Goal: Browse casually: Explore the website without a specific task or goal

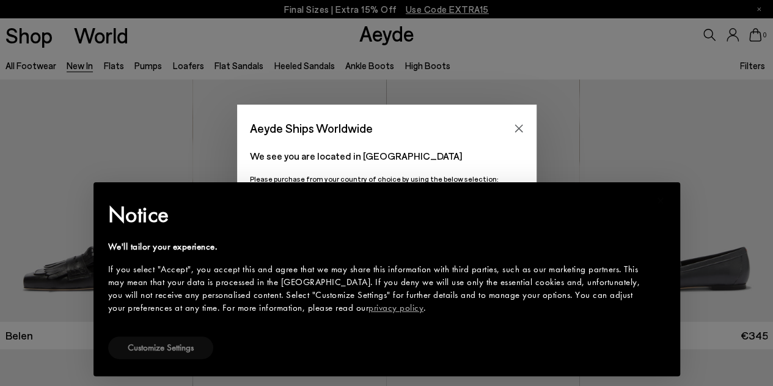
click at [172, 342] on button "Customize Settings" at bounding box center [160, 347] width 105 height 23
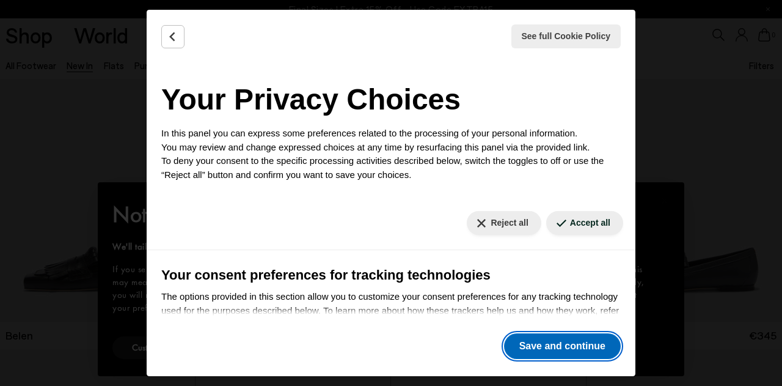
click at [538, 342] on button "Save and continue" at bounding box center [562, 346] width 117 height 26
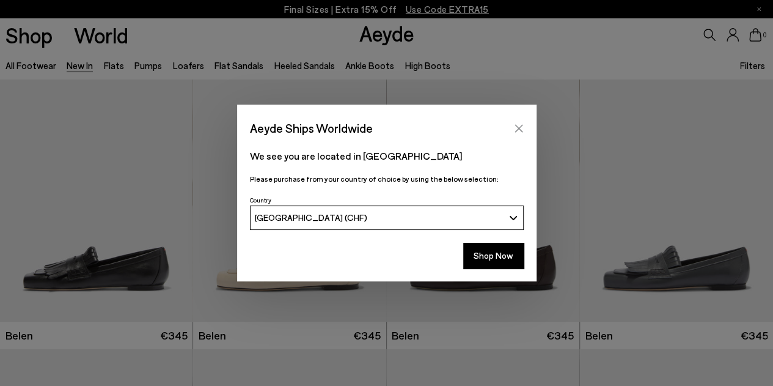
click at [521, 126] on icon "Close" at bounding box center [519, 128] width 8 height 8
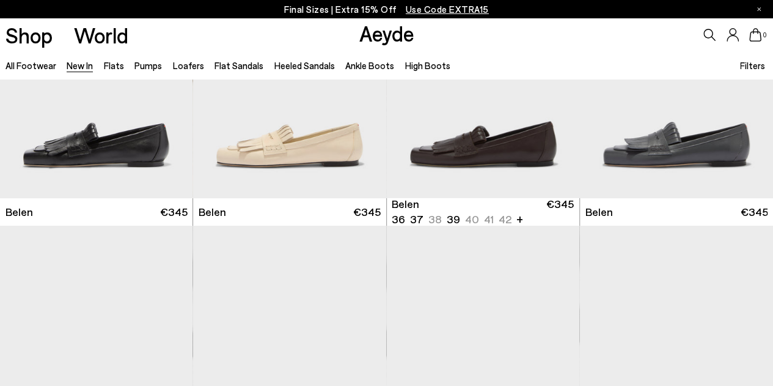
scroll to position [220, 0]
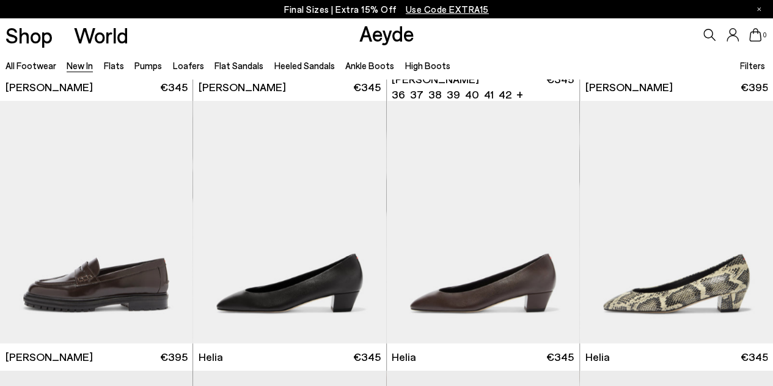
scroll to position [807, 0]
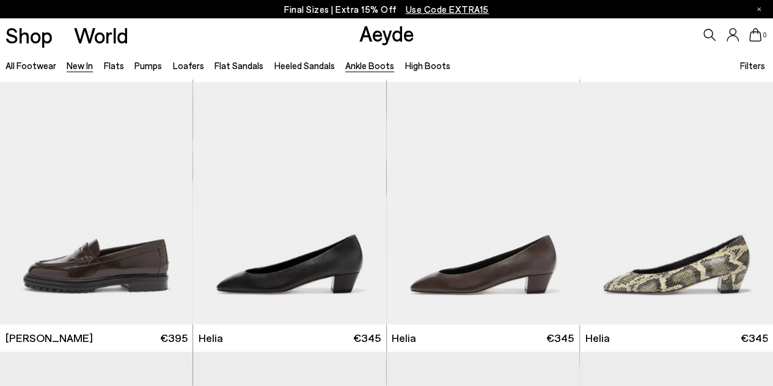
click at [348, 67] on link "Ankle Boots" at bounding box center [369, 65] width 49 height 11
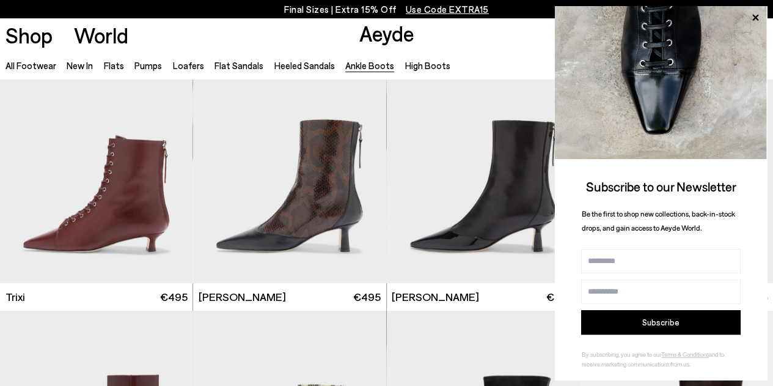
scroll to position [318, 0]
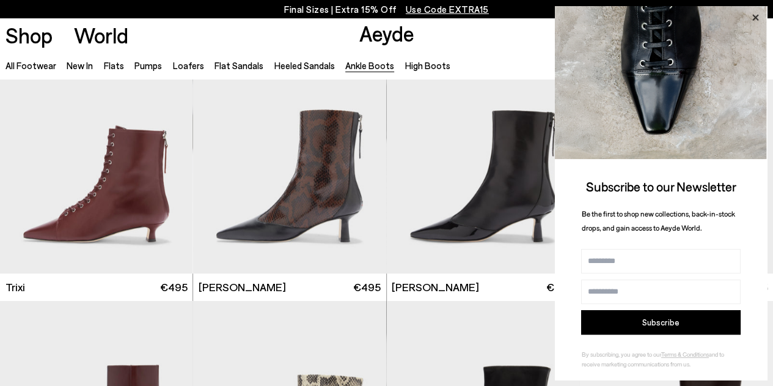
click at [758, 12] on icon at bounding box center [755, 18] width 16 height 16
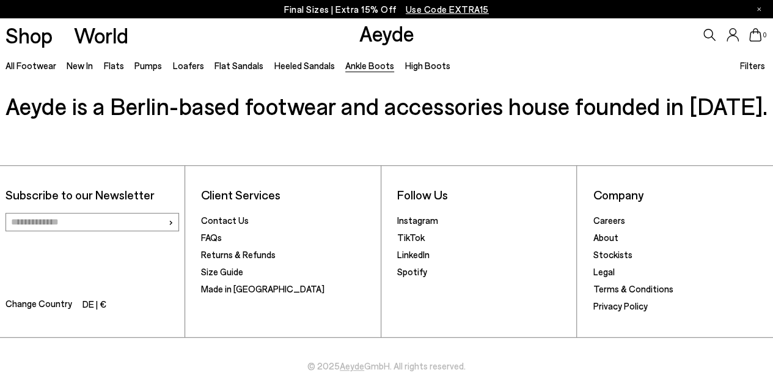
scroll to position [2490, 0]
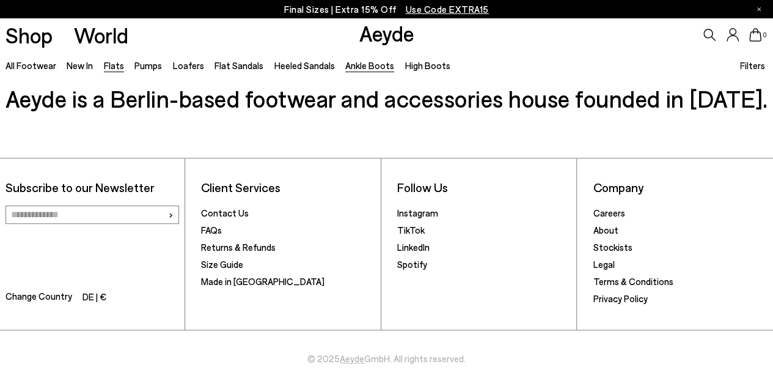
click at [112, 62] on link "Flats" at bounding box center [114, 65] width 20 height 11
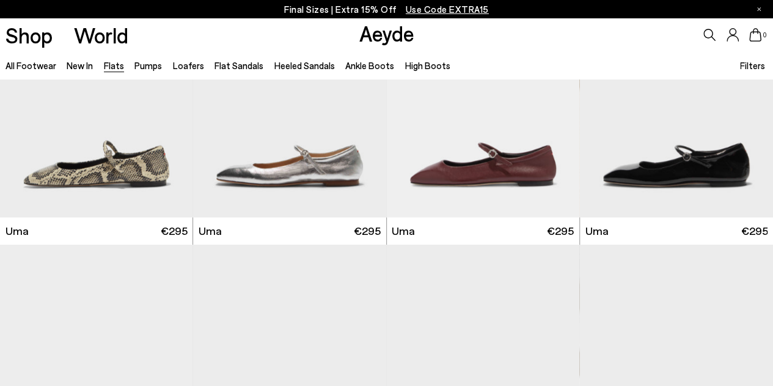
scroll to position [929, 0]
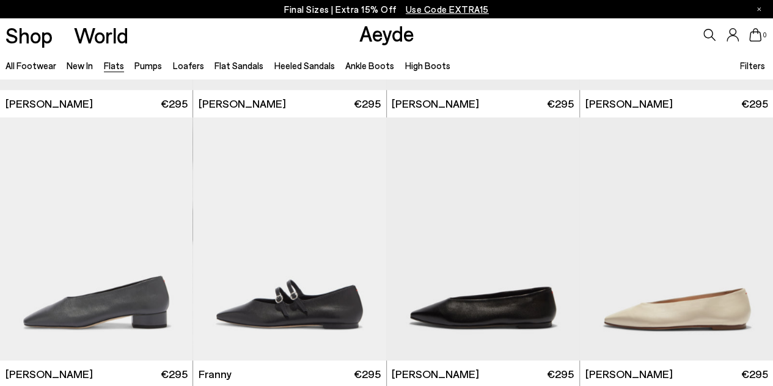
scroll to position [2933, 0]
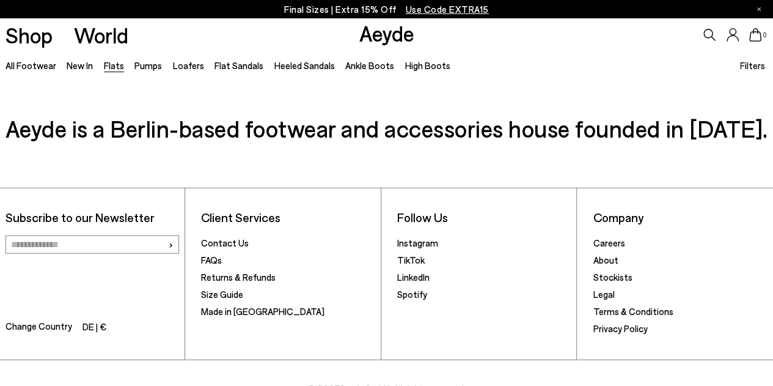
scroll to position [5998, 0]
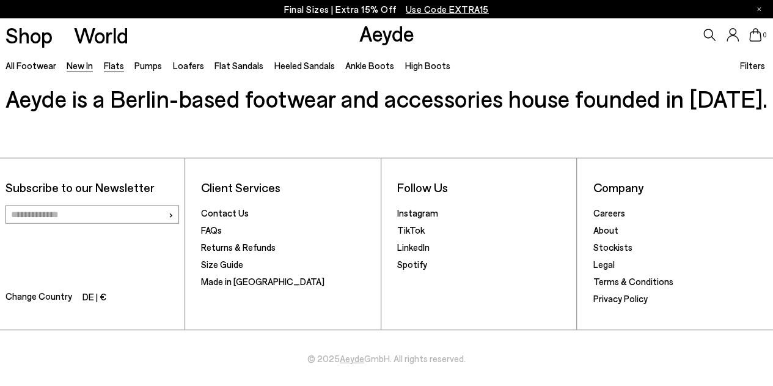
click at [77, 64] on link "New In" at bounding box center [80, 65] width 26 height 11
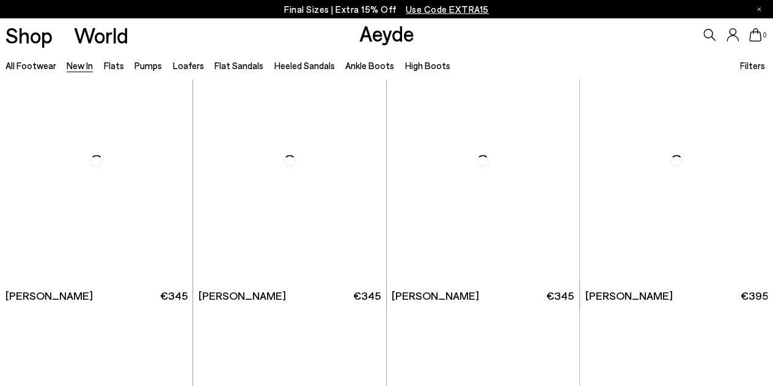
scroll to position [587, 0]
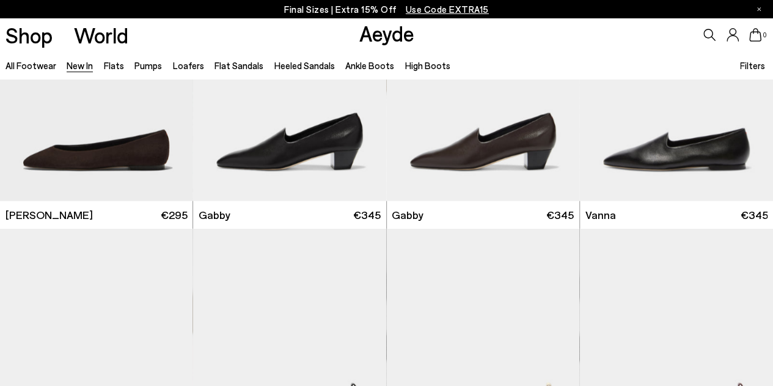
scroll to position [1467, 0]
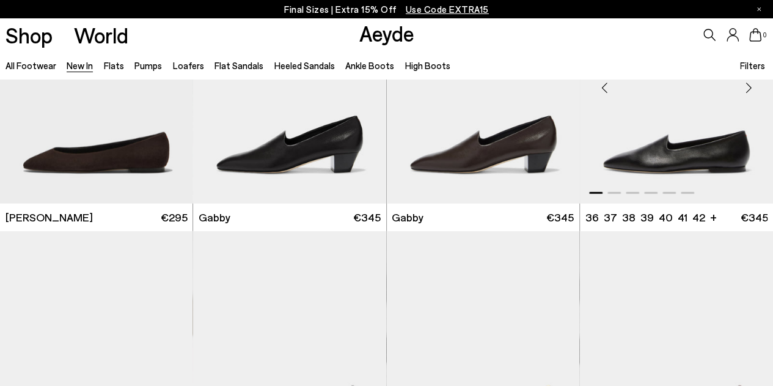
click at [681, 161] on img "1 / 6" at bounding box center [676, 83] width 193 height 243
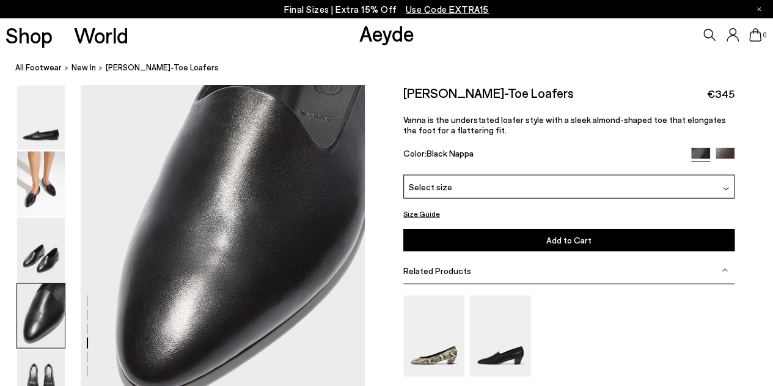
scroll to position [1124, 0]
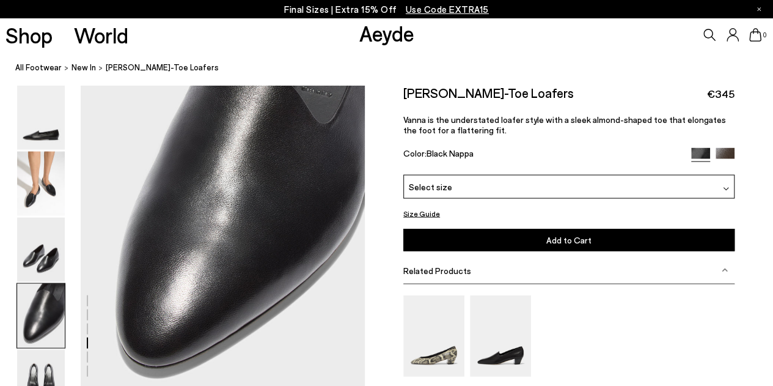
click at [725, 152] on img at bounding box center [725, 157] width 19 height 19
